Goal: Navigation & Orientation: Find specific page/section

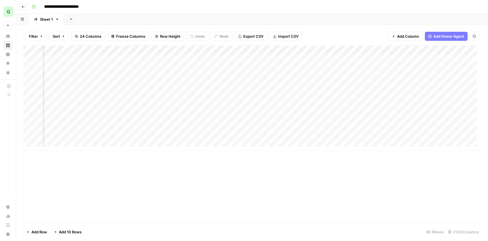
scroll to position [0, 609]
click at [23, 6] on icon "button" at bounding box center [23, 6] width 3 height 3
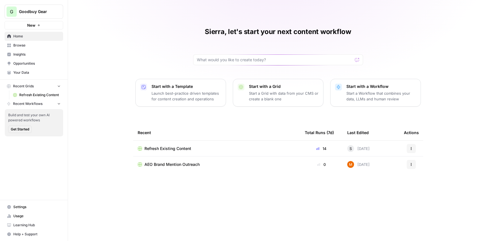
click at [29, 73] on span "Your Data" at bounding box center [36, 72] width 47 height 5
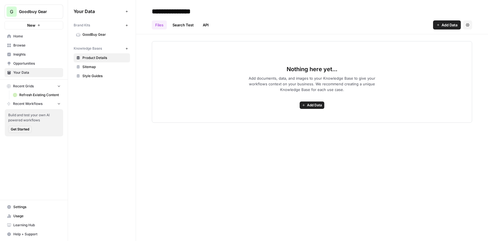
click at [25, 54] on span "Insights" at bounding box center [36, 54] width 47 height 5
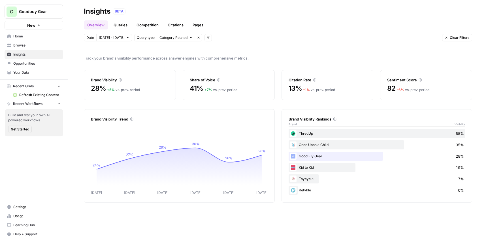
click at [143, 25] on link "Competition" at bounding box center [147, 24] width 29 height 9
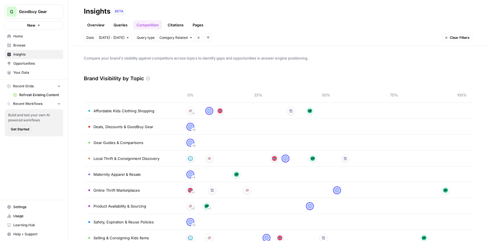
click at [118, 26] on link "Queries" at bounding box center [120, 24] width 21 height 9
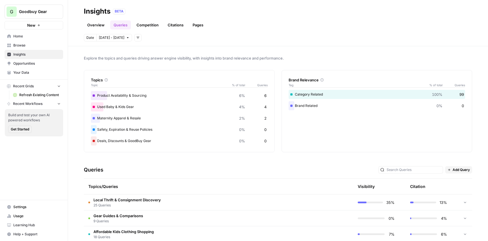
click at [96, 28] on link "Overview" at bounding box center [96, 24] width 24 height 9
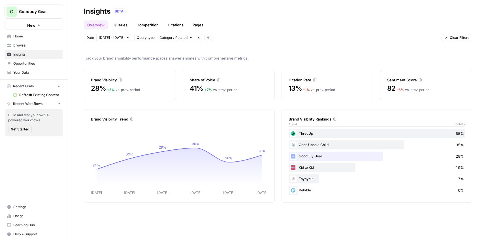
click at [123, 25] on link "Queries" at bounding box center [120, 24] width 21 height 9
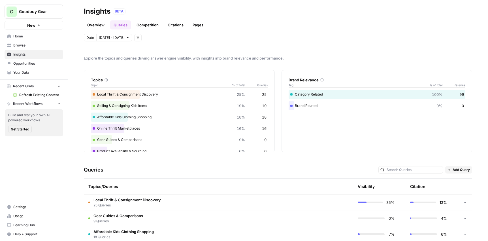
click at [144, 23] on link "Competition" at bounding box center [147, 24] width 29 height 9
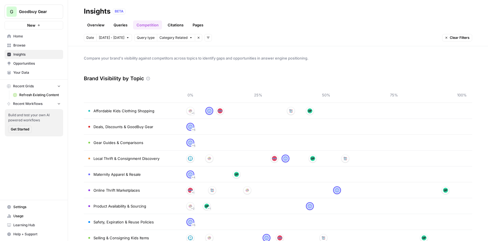
click at [95, 30] on header "Insights BETA Overview Queries Competition Citations Pages Date Sep 30 - Oct 6 …" at bounding box center [278, 23] width 420 height 46
click at [95, 23] on link "Overview" at bounding box center [96, 24] width 24 height 9
